Goal: Task Accomplishment & Management: Use online tool/utility

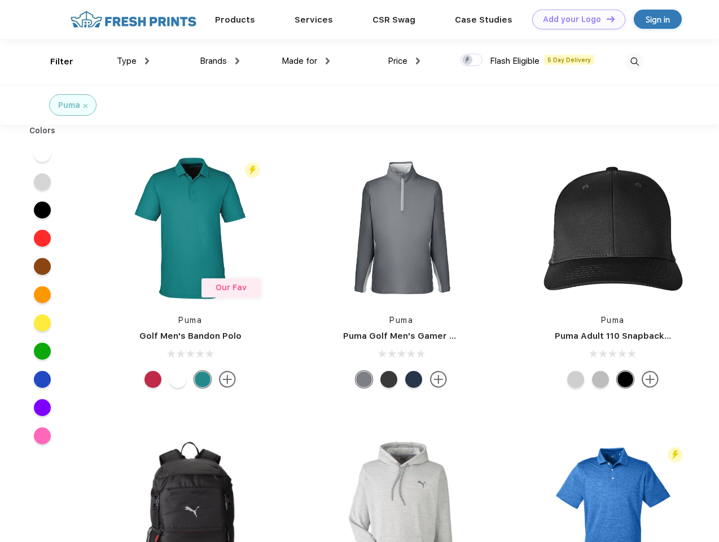
click at [575, 19] on link "Add your Logo Design Tool" at bounding box center [578, 20] width 93 height 20
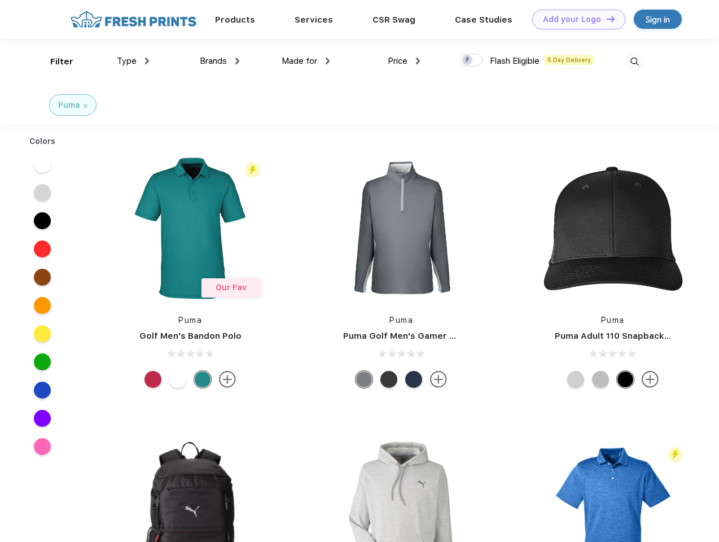
click at [0, 0] on div "Design Tool" at bounding box center [0, 0] width 0 height 0
click at [606, 19] on link "Add your Logo Design Tool" at bounding box center [578, 20] width 93 height 20
click at [54, 62] on div "Filter" at bounding box center [61, 61] width 23 height 13
click at [133, 61] on span "Type" at bounding box center [127, 61] width 20 height 10
click at [220, 61] on span "Brands" at bounding box center [213, 61] width 27 height 10
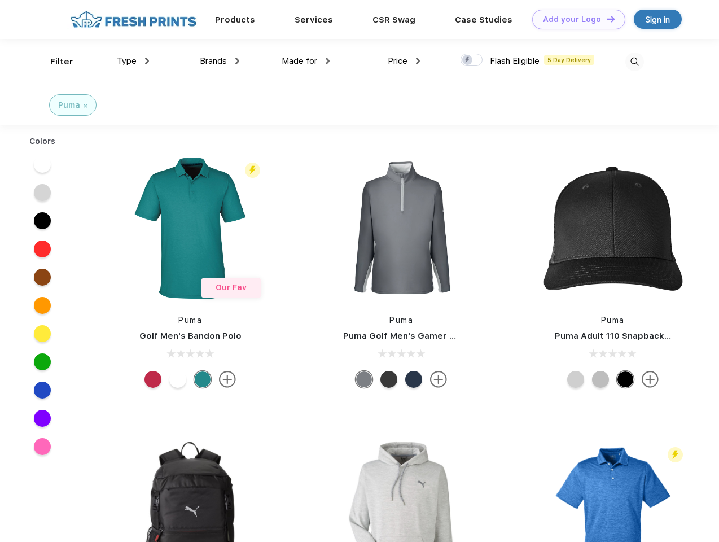
click at [306, 61] on span "Made for" at bounding box center [300, 61] width 36 height 10
click at [404, 61] on span "Price" at bounding box center [398, 61] width 20 height 10
click at [472, 60] on div at bounding box center [472, 60] width 22 height 12
click at [468, 60] on input "checkbox" at bounding box center [464, 56] width 7 height 7
click at [634, 62] on img at bounding box center [634, 61] width 19 height 19
